Goal: Task Accomplishment & Management: Use online tool/utility

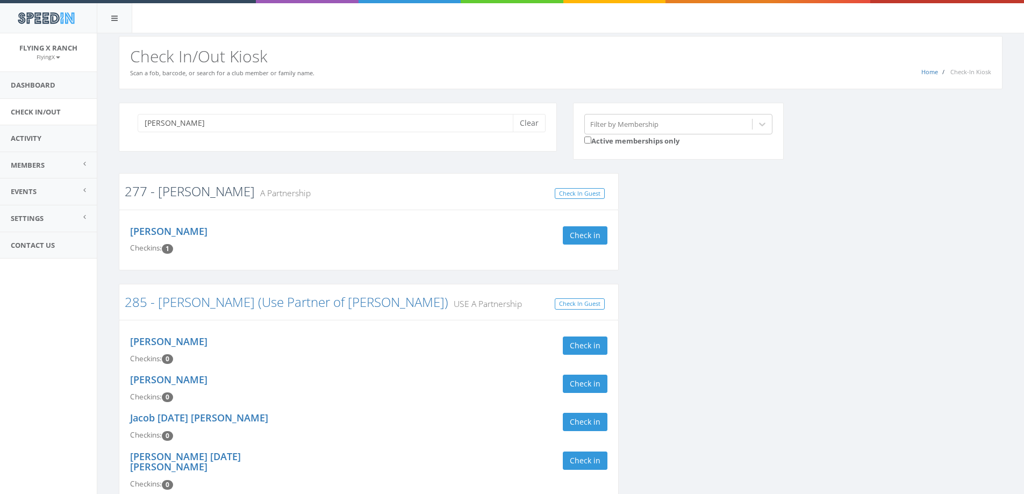
type input "cogan"
click at [174, 191] on link "277 - [PERSON_NAME]" at bounding box center [190, 191] width 130 height 18
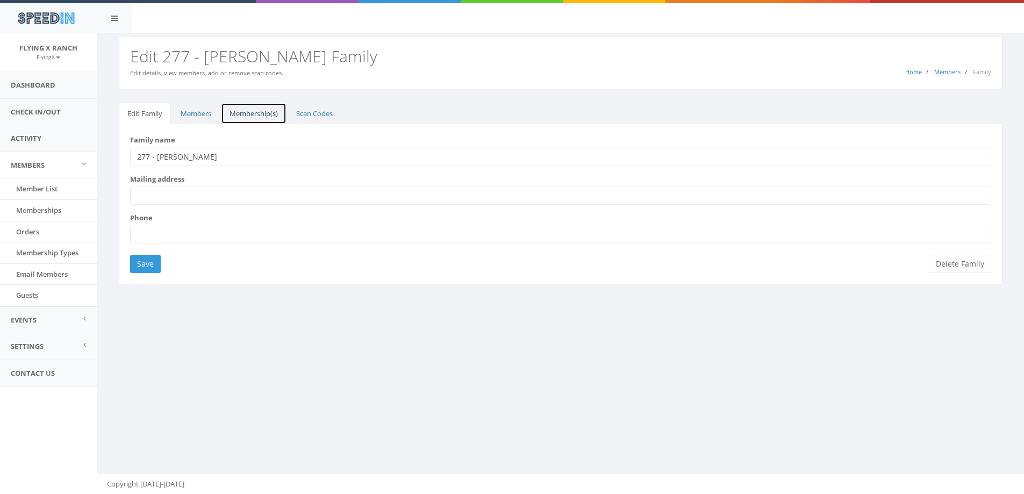
click at [256, 114] on link "Membership(s)" at bounding box center [254, 114] width 66 height 22
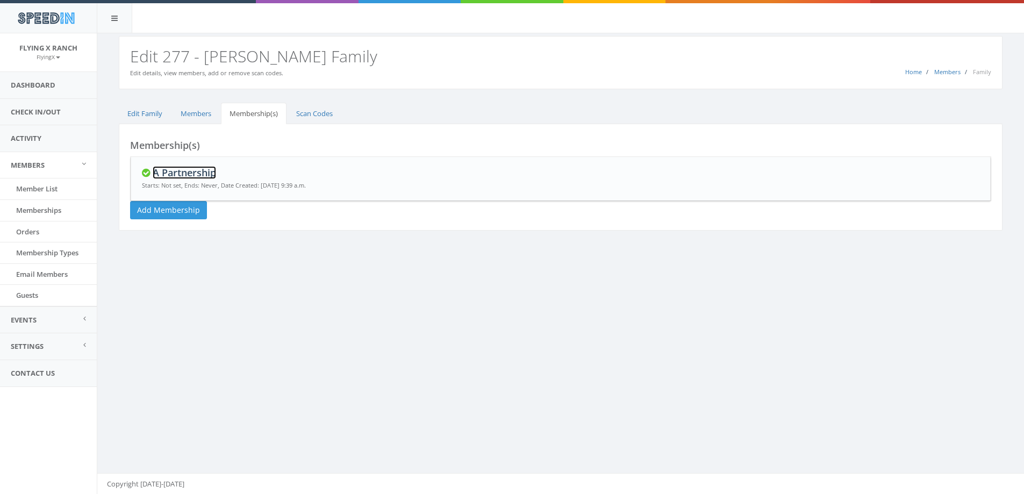
click at [206, 175] on link "A Partnership" at bounding box center [184, 172] width 63 height 13
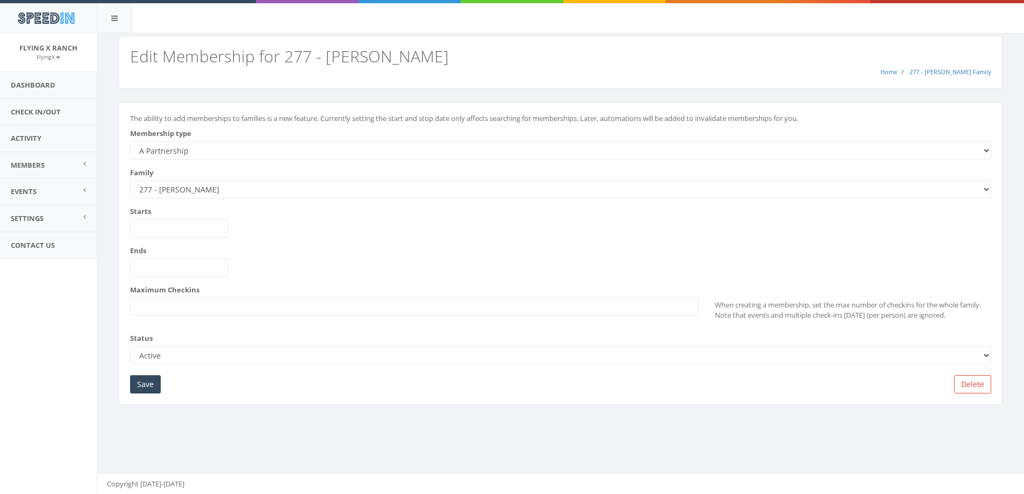
click at [199, 149] on select "--------- A Partnership C Partnership USE C Partnership USE A Partnership B Par…" at bounding box center [560, 150] width 861 height 18
select select "2"
click at [130, 141] on select "--------- A Partnership C Partnership USE C Partnership USE A Partnership B Par…" at bounding box center [560, 150] width 861 height 18
click at [147, 383] on input "Save" at bounding box center [145, 384] width 31 height 18
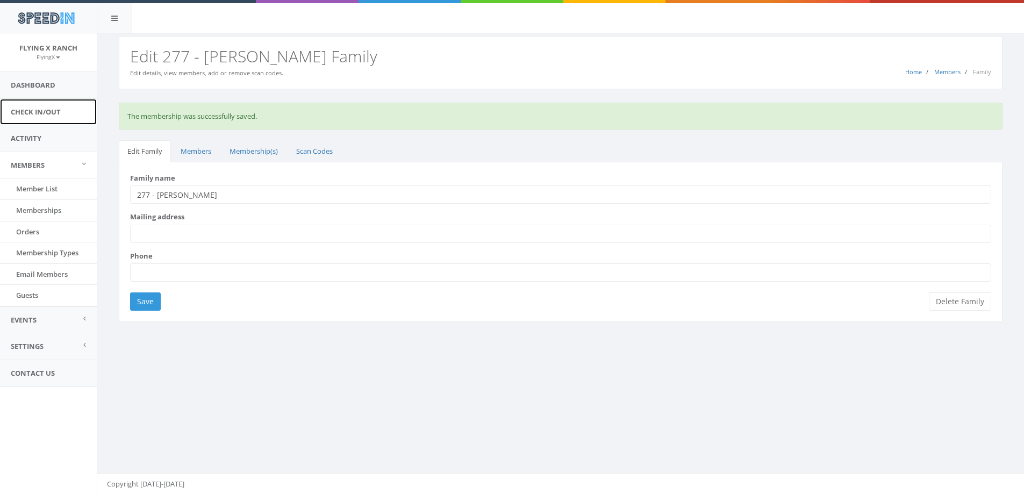
click at [28, 109] on link "Check In/Out" at bounding box center [48, 112] width 97 height 26
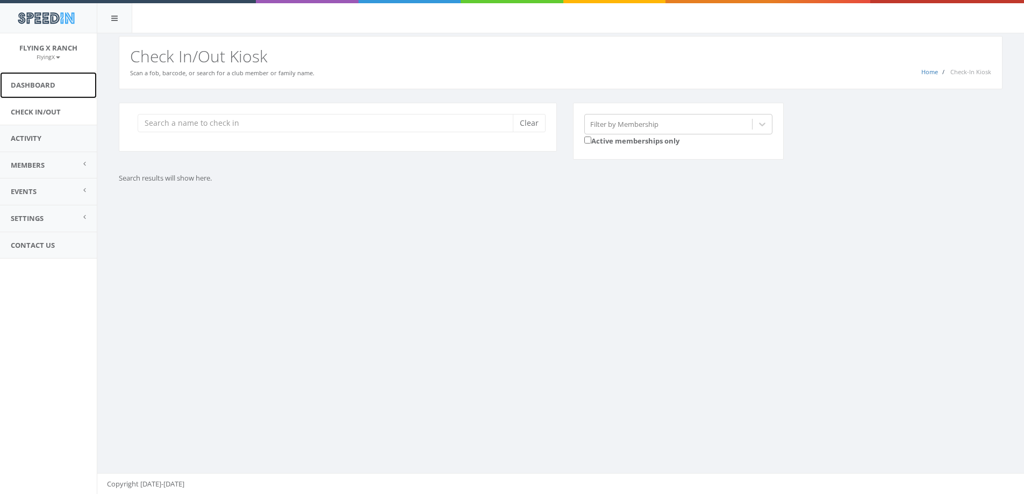
click at [29, 82] on link "Dashboard" at bounding box center [48, 85] width 97 height 26
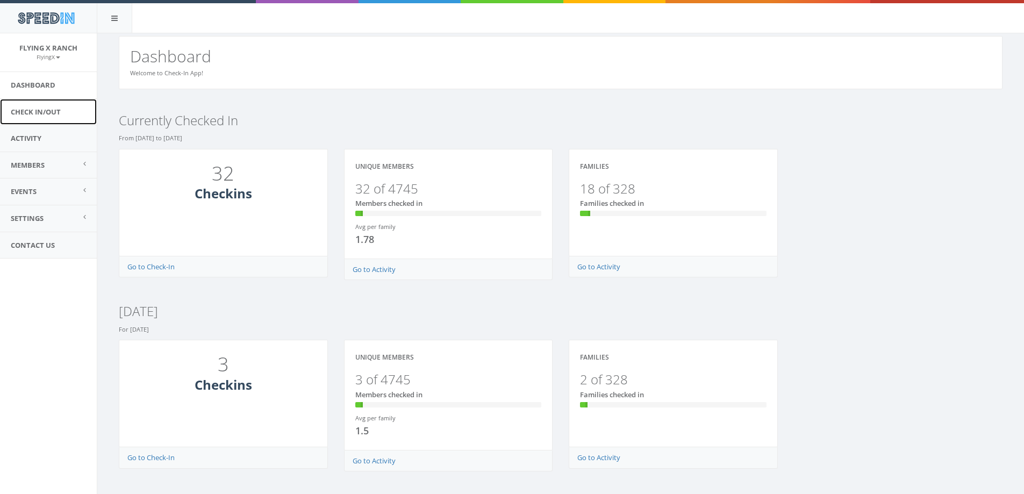
click at [33, 112] on link "Check In/Out" at bounding box center [48, 112] width 97 height 26
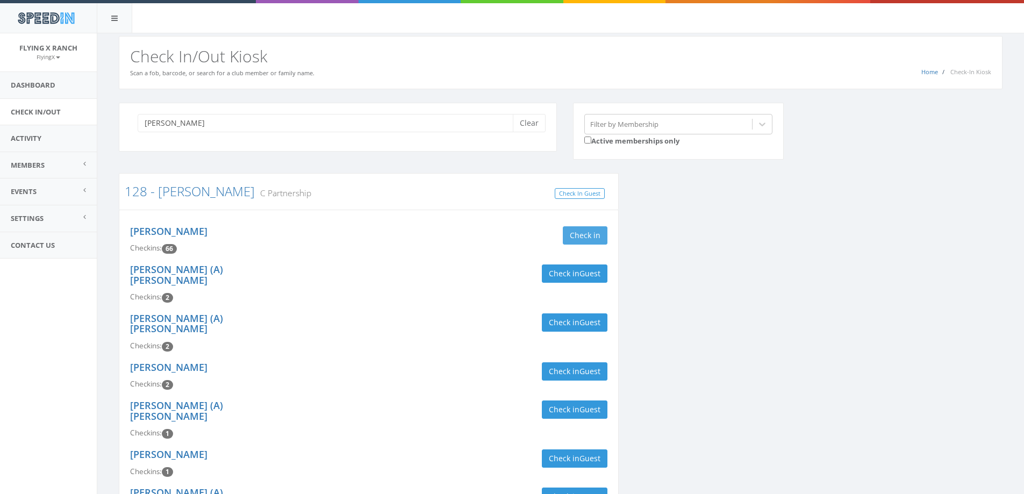
type input "sutherland"
click at [588, 237] on button "Check in" at bounding box center [585, 235] width 45 height 18
click at [565, 400] on button "Check in Guest" at bounding box center [575, 409] width 66 height 18
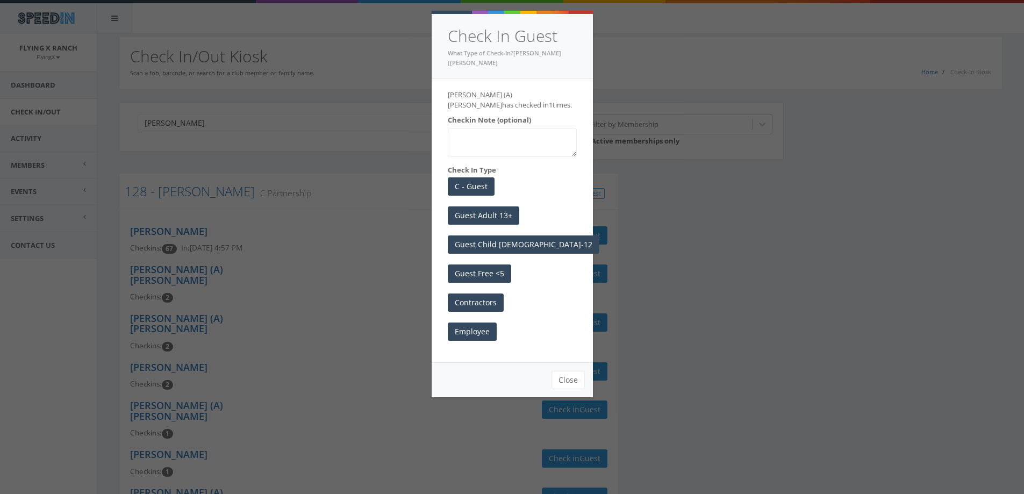
click at [314, 408] on div "Check In Guest What Type of Check-In?Cesar (A) Martinez Cesar (A) Martinez has …" at bounding box center [512, 247] width 1024 height 494
click at [565, 371] on button "Close" at bounding box center [568, 380] width 33 height 18
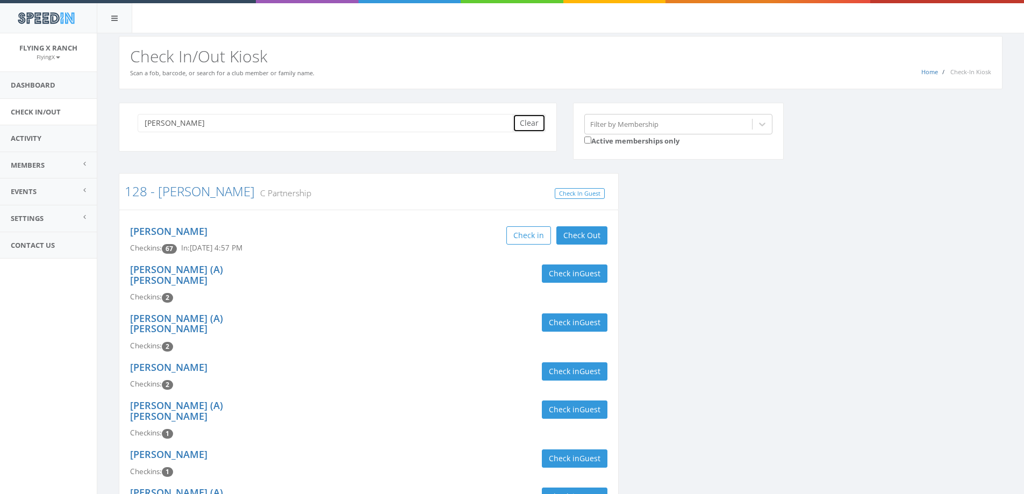
click at [529, 123] on button "Clear" at bounding box center [529, 123] width 33 height 18
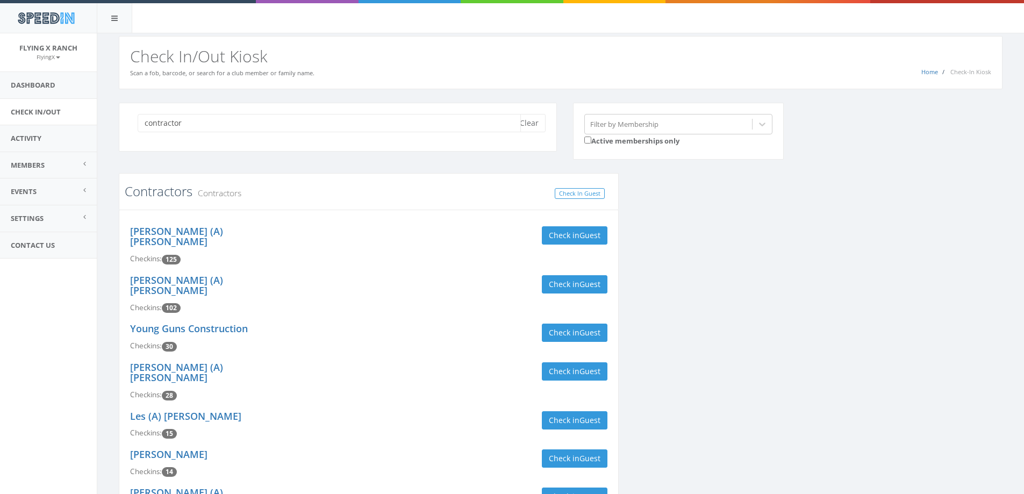
type input "contractor"
click at [164, 190] on link "Contractors" at bounding box center [159, 191] width 68 height 18
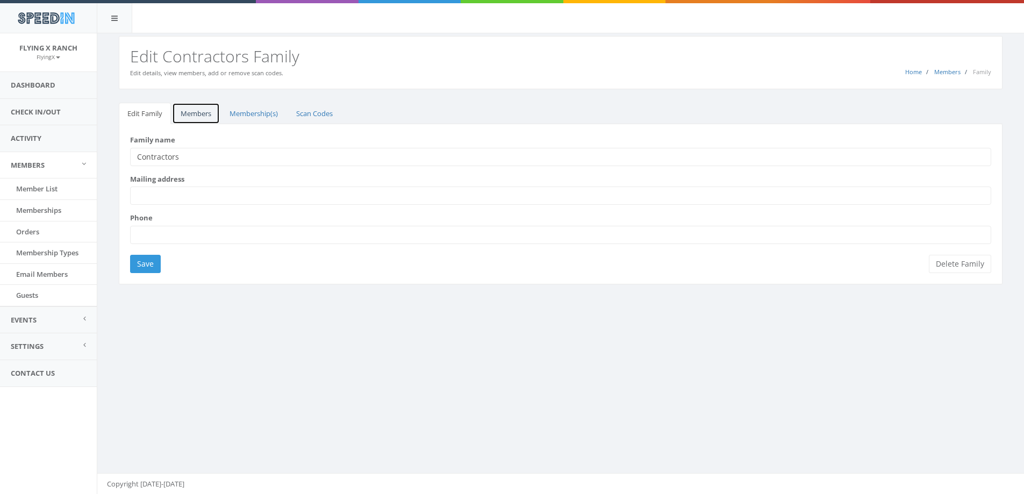
click at [187, 116] on link "Members" at bounding box center [196, 114] width 48 height 22
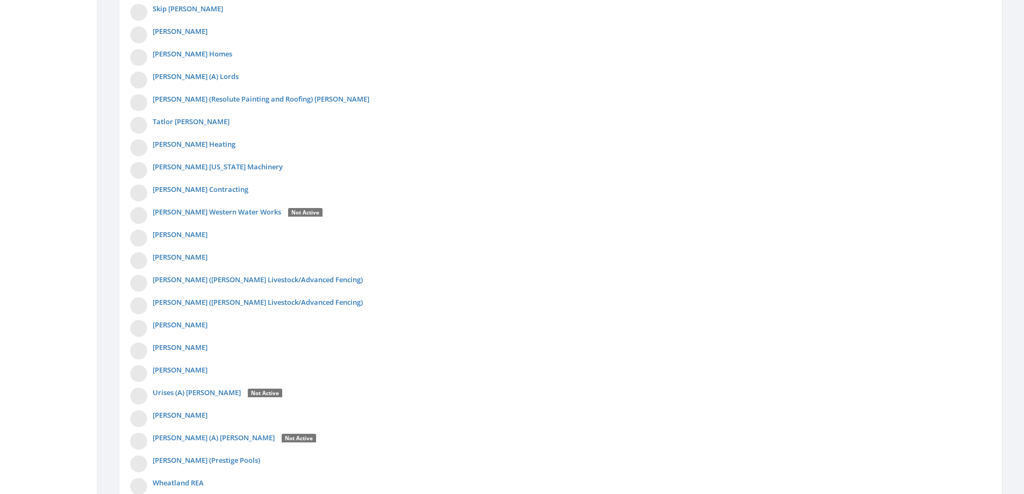
scroll to position [3678, 0]
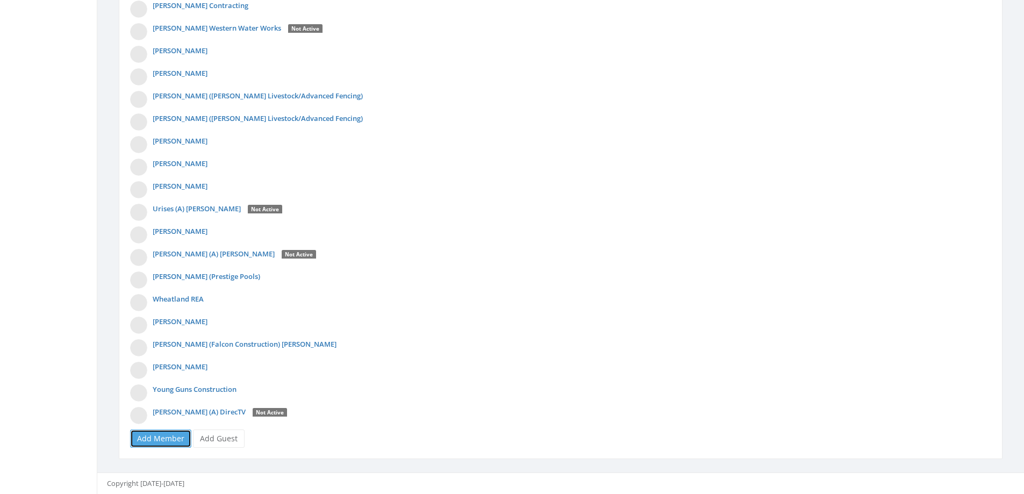
click at [172, 441] on link "Add Member" at bounding box center [160, 439] width 61 height 18
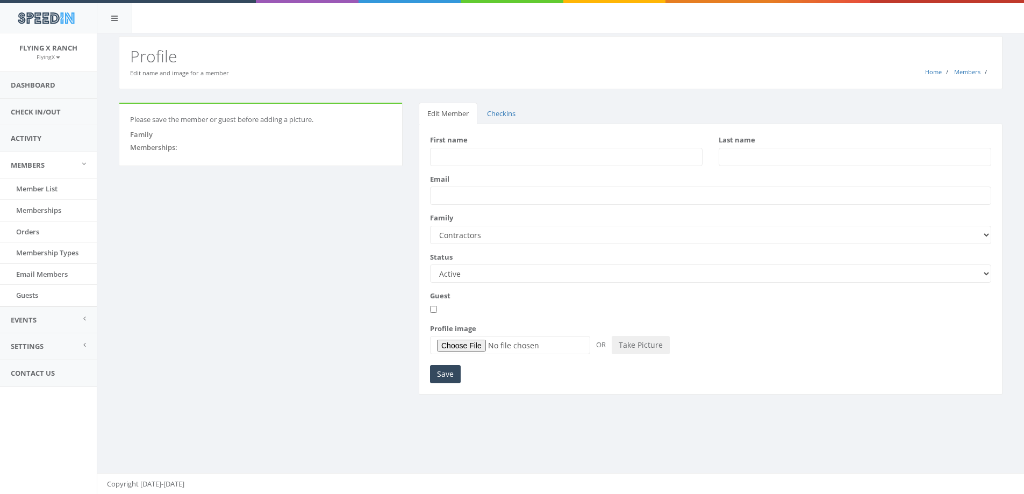
click at [461, 156] on input "First name" at bounding box center [566, 157] width 273 height 18
type input "Cesar"
type input "Martinez"
click at [441, 376] on input "Save" at bounding box center [445, 374] width 31 height 18
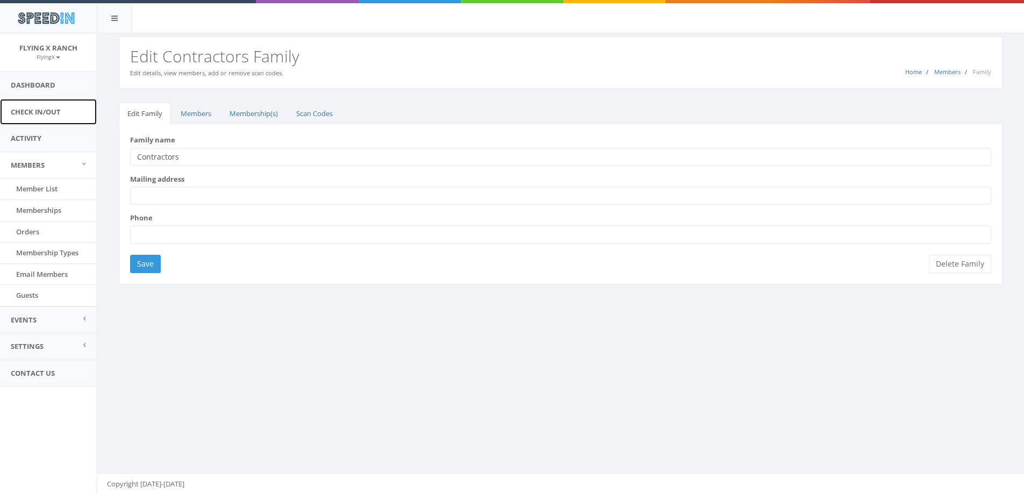
click at [36, 113] on link "Check In/Out" at bounding box center [48, 112] width 97 height 26
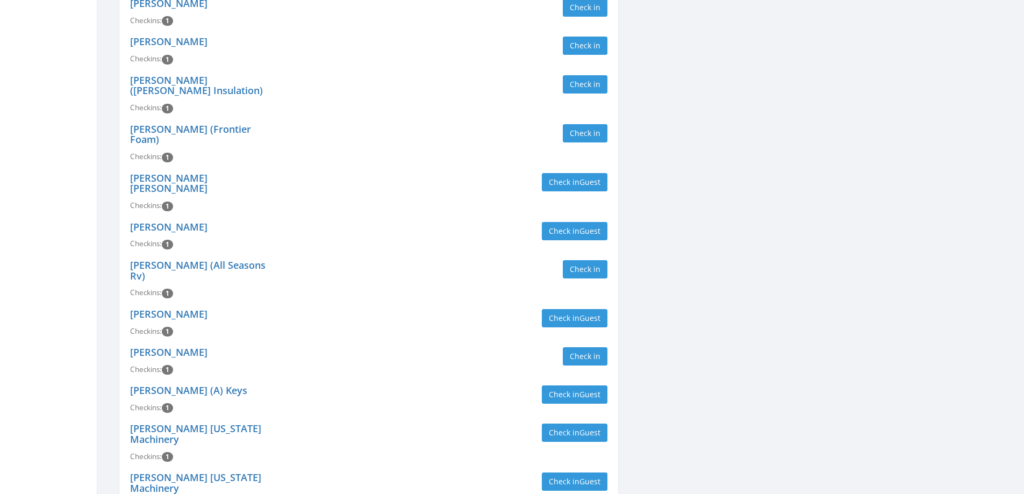
scroll to position [5573, 0]
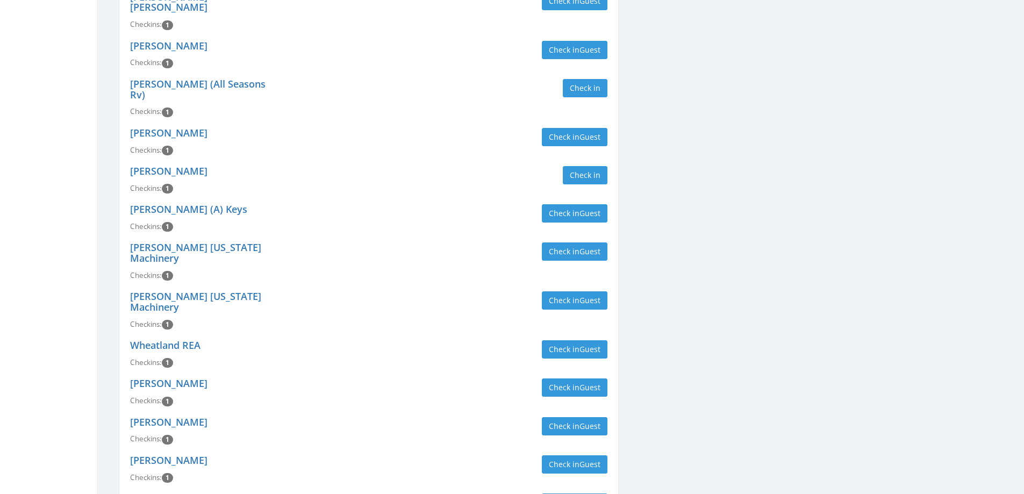
type input "contractor"
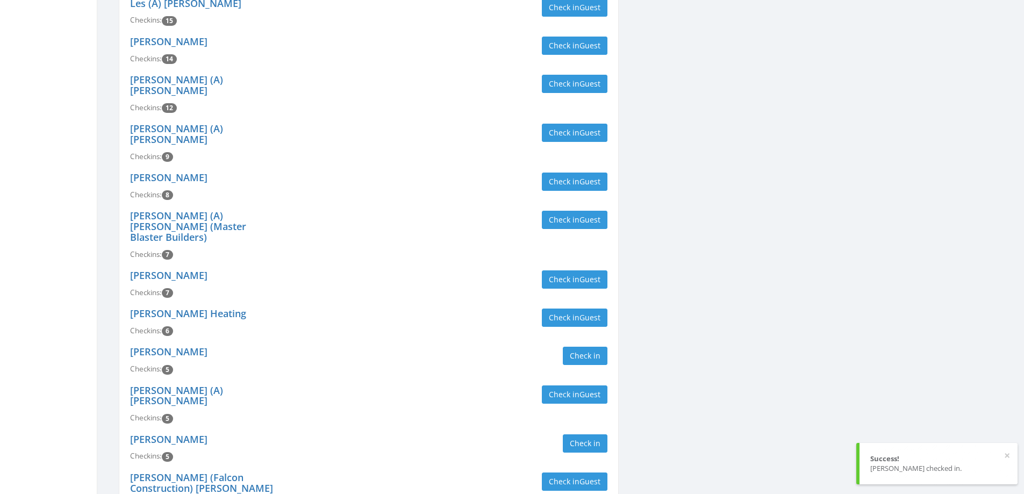
scroll to position [0, 0]
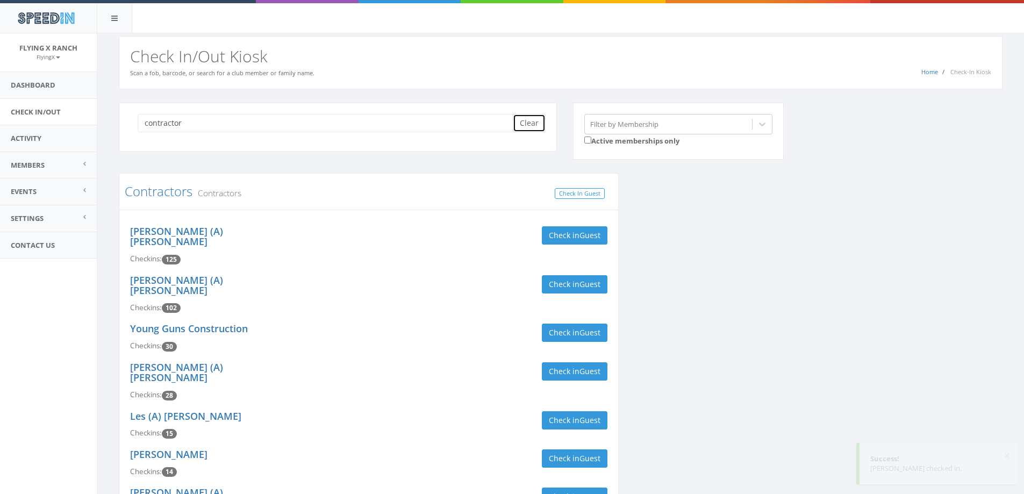
click at [533, 121] on button "Clear" at bounding box center [529, 123] width 33 height 18
